Goal: Transaction & Acquisition: Purchase product/service

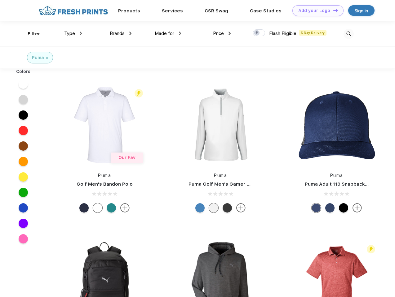
click at [315, 11] on link "Add your Logo Design Tool" at bounding box center [317, 10] width 51 height 11
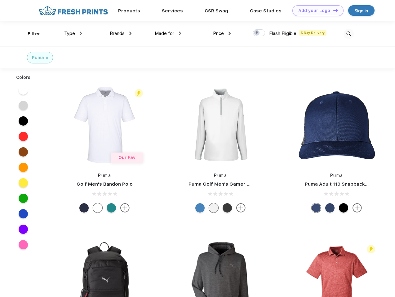
click at [0, 0] on div "Design Tool" at bounding box center [0, 0] width 0 height 0
click at [332, 10] on link "Add your Logo Design Tool" at bounding box center [317, 10] width 51 height 11
click at [30, 34] on div "Filter" at bounding box center [34, 33] width 13 height 7
click at [73, 33] on span "Type" at bounding box center [69, 34] width 11 height 6
click at [121, 33] on span "Brands" at bounding box center [117, 34] width 15 height 6
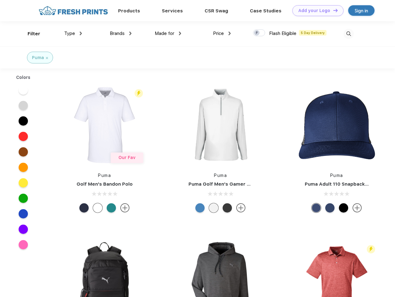
click at [168, 33] on span "Made for" at bounding box center [165, 34] width 20 height 6
click at [222, 33] on span "Price" at bounding box center [218, 34] width 11 height 6
click at [259, 33] on div at bounding box center [259, 32] width 12 height 7
click at [257, 33] on input "checkbox" at bounding box center [255, 31] width 4 height 4
click at [348, 34] on img at bounding box center [348, 34] width 10 height 10
